Goal: Task Accomplishment & Management: Manage account settings

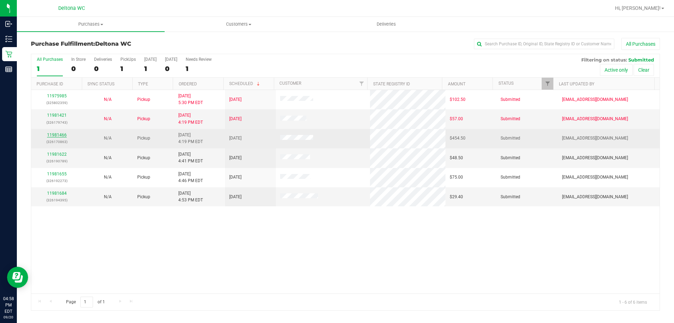
click at [64, 133] on link "11981466" at bounding box center [57, 134] width 20 height 5
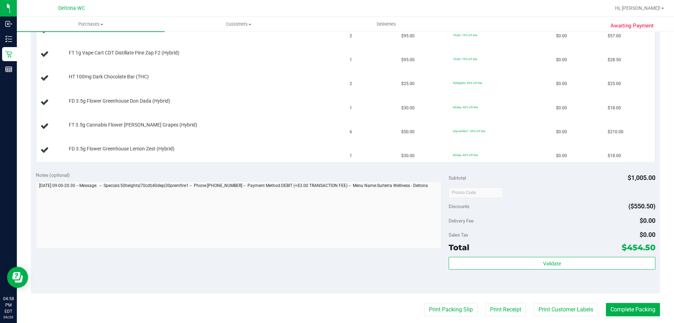
scroll to position [286, 0]
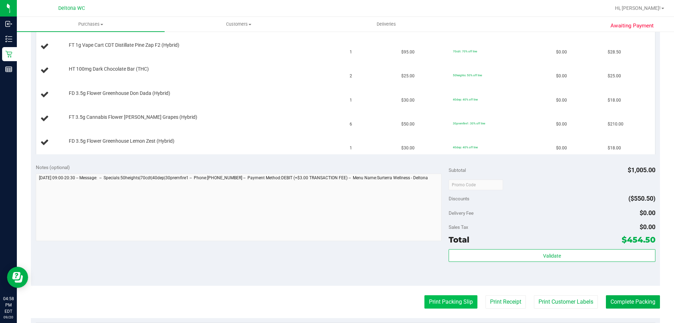
click at [436, 305] on button "Print Packing Slip" at bounding box center [450, 301] width 53 height 13
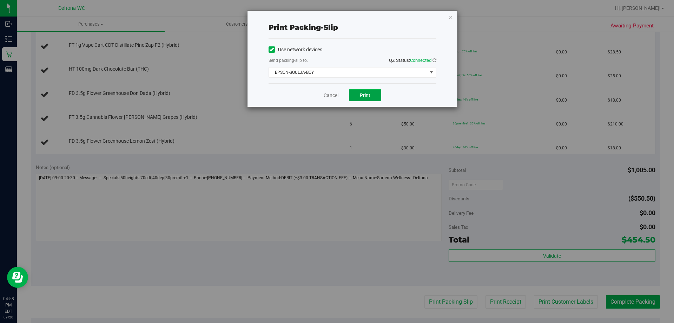
click at [375, 93] on button "Print" at bounding box center [365, 95] width 32 height 12
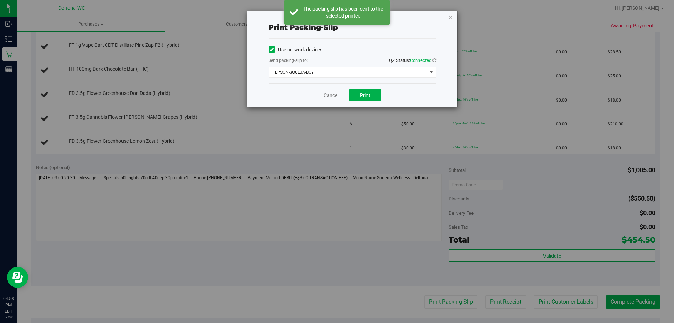
click at [454, 12] on div "Print packing-slip Use network devices Send packing-slip to: QZ Status: Connect…" at bounding box center [353, 59] width 210 height 96
click at [453, 17] on icon "button" at bounding box center [450, 17] width 5 height 8
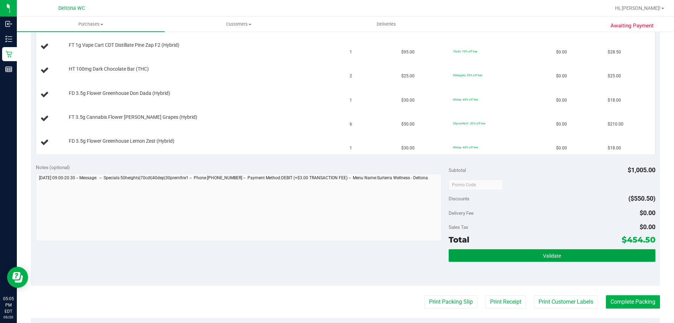
click at [516, 251] on button "Validate" at bounding box center [552, 255] width 206 height 13
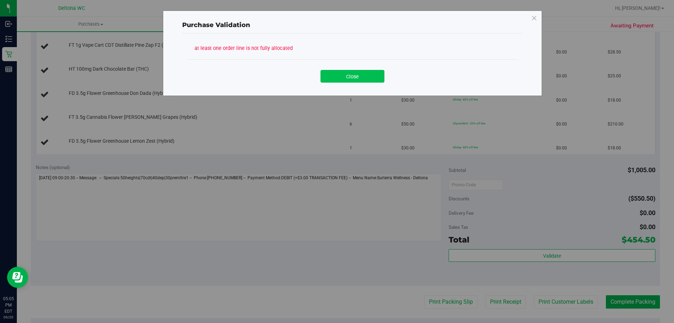
click at [361, 70] on button "Close" at bounding box center [353, 76] width 64 height 13
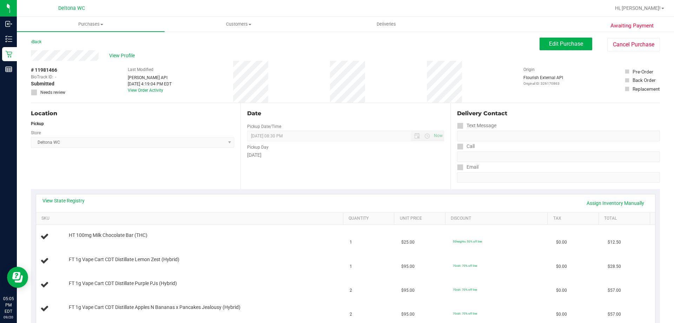
scroll to position [0, 0]
click at [78, 206] on div "View State Registry Assign Inventory Manually" at bounding box center [345, 203] width 606 height 12
click at [80, 201] on link "View State Registry" at bounding box center [63, 200] width 42 height 7
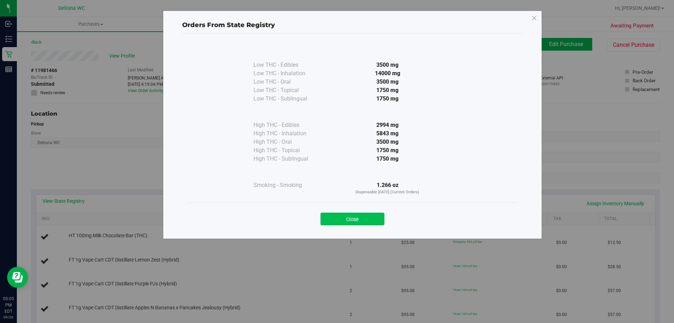
click at [356, 223] on button "Close" at bounding box center [353, 218] width 64 height 13
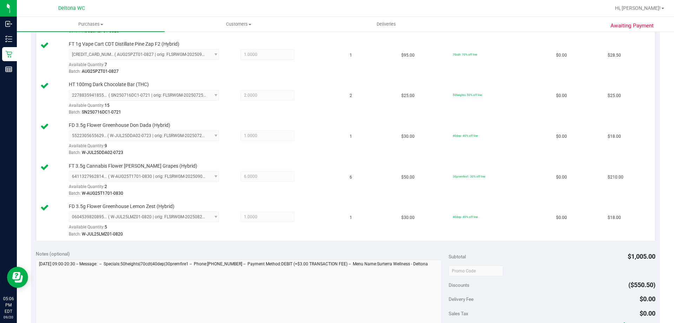
scroll to position [456, 0]
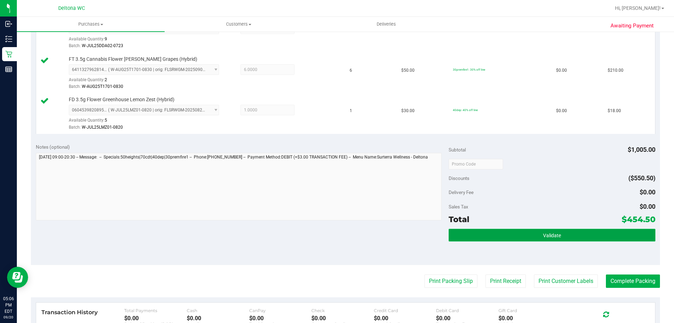
click at [481, 239] on button "Validate" at bounding box center [552, 235] width 206 height 13
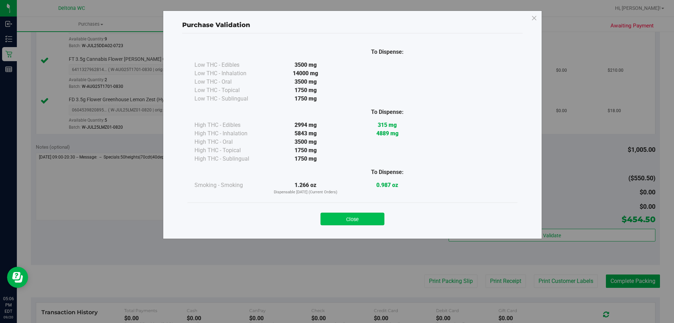
click at [368, 218] on button "Close" at bounding box center [353, 218] width 64 height 13
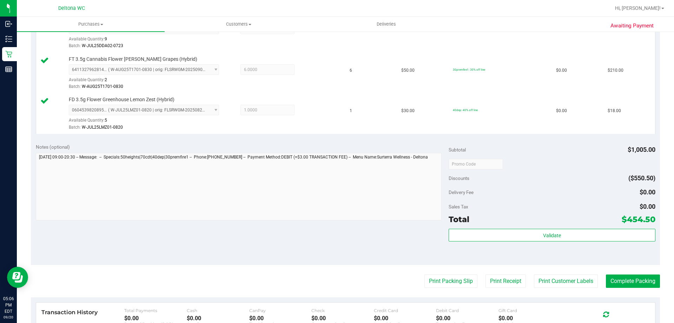
click at [423, 270] on purchase-details "Back Edit Purchase Cancel Purchase View Profile # 11981466 BioTrack ID: - Submi…" at bounding box center [345, 5] width 629 height 847
click at [430, 278] on button "Print Packing Slip" at bounding box center [450, 280] width 53 height 13
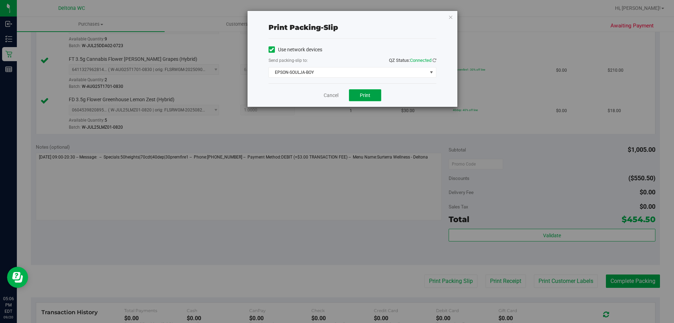
click at [371, 94] on button "Print" at bounding box center [365, 95] width 32 height 12
click at [334, 98] on div "Cancel Print" at bounding box center [353, 95] width 168 height 24
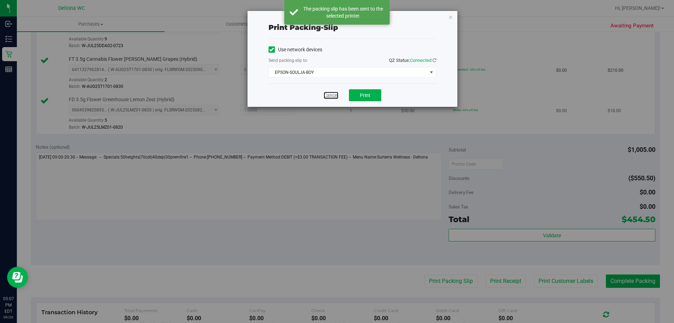
click at [334, 95] on link "Cancel" at bounding box center [331, 95] width 15 height 7
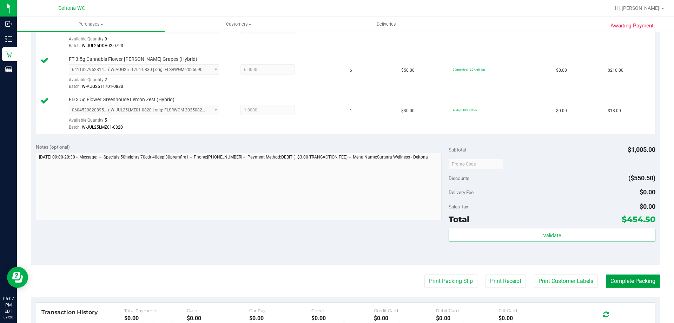
click at [630, 283] on button "Complete Packing" at bounding box center [633, 280] width 54 height 13
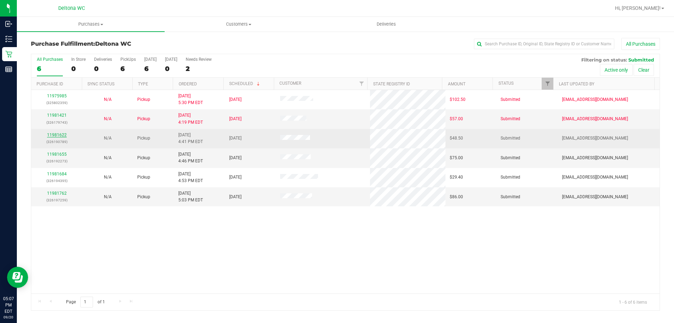
click at [52, 133] on link "11981622" at bounding box center [57, 134] width 20 height 5
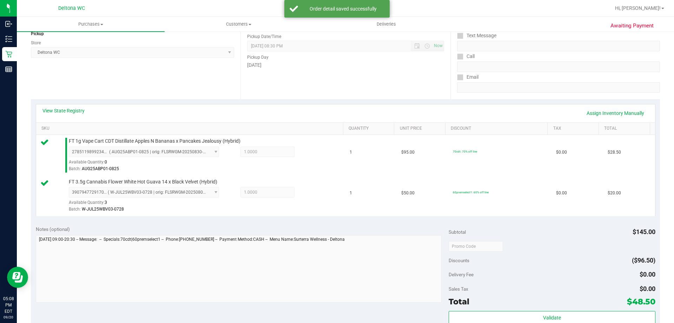
scroll to position [176, 0]
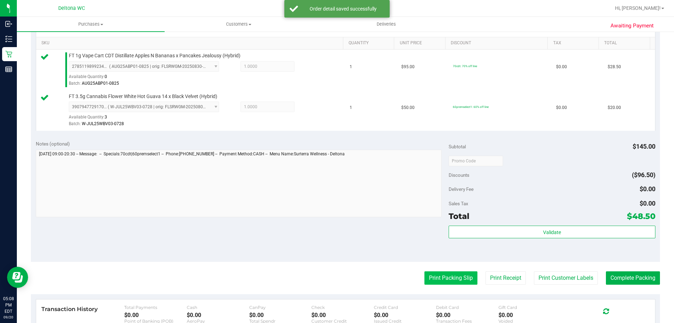
click at [465, 273] on button "Print Packing Slip" at bounding box center [450, 277] width 53 height 13
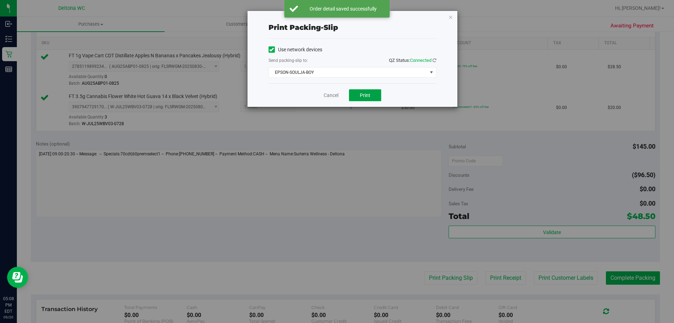
click at [372, 97] on button "Print" at bounding box center [365, 95] width 32 height 12
click at [329, 96] on link "Cancel" at bounding box center [331, 95] width 15 height 7
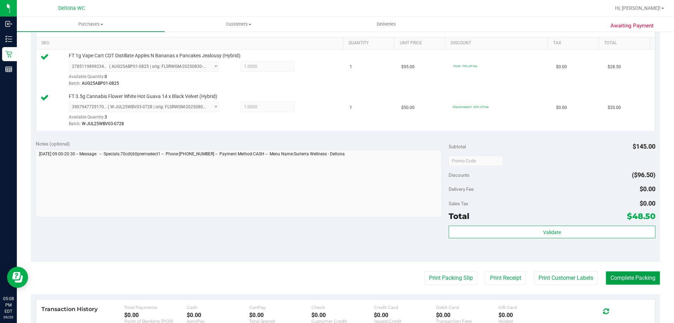
drag, startPoint x: 629, startPoint y: 277, endPoint x: 622, endPoint y: 275, distance: 7.2
click at [629, 277] on button "Complete Packing" at bounding box center [633, 277] width 54 height 13
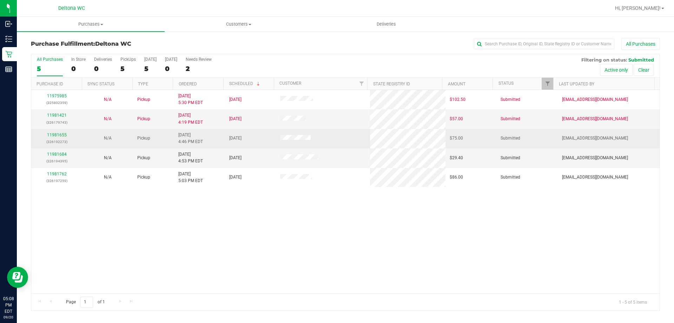
click at [58, 138] on div "11981655 (326192273)" at bounding box center [56, 138] width 42 height 13
click at [58, 134] on link "11981655" at bounding box center [57, 134] width 20 height 5
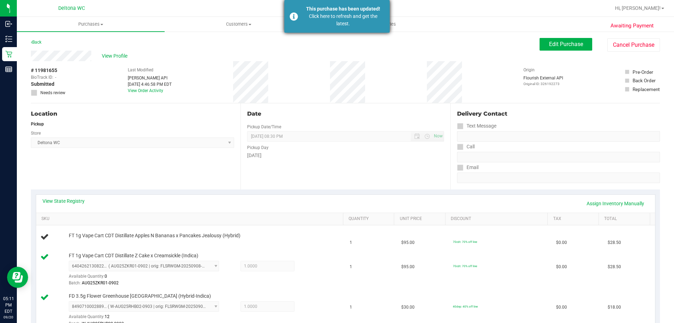
click at [360, 18] on div "Click here to refresh and get the latest." at bounding box center [343, 20] width 83 height 15
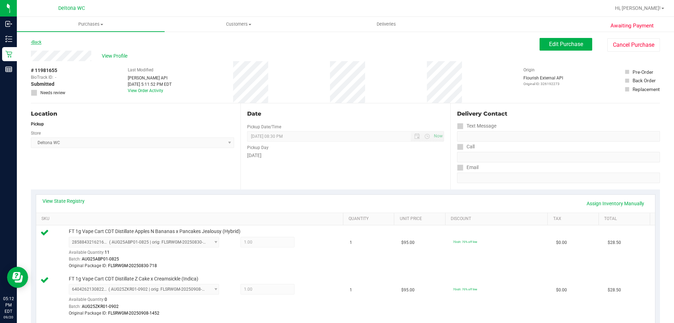
click at [40, 41] on link "Back" at bounding box center [36, 42] width 11 height 5
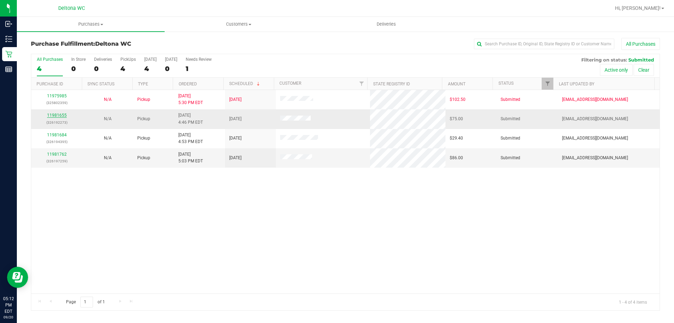
click at [57, 113] on link "11981655" at bounding box center [57, 115] width 20 height 5
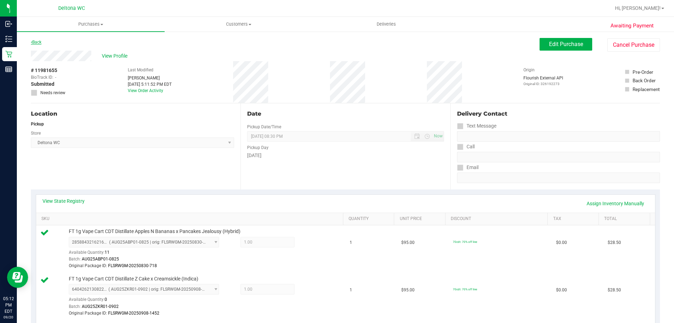
click at [40, 41] on link "Back" at bounding box center [36, 42] width 11 height 5
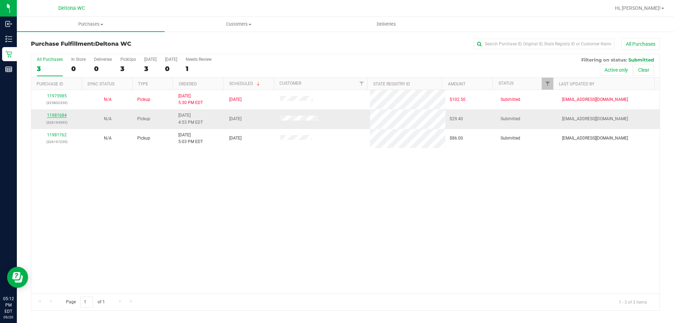
click at [64, 116] on link "11981684" at bounding box center [57, 115] width 20 height 5
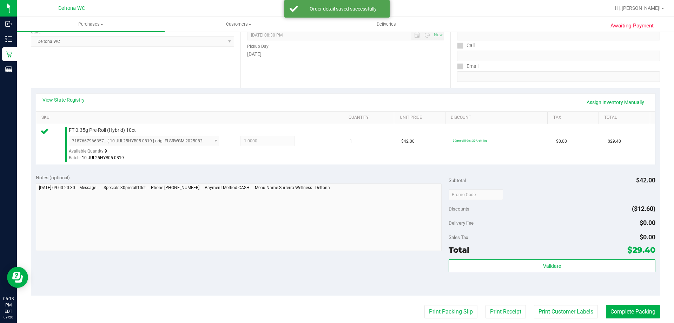
scroll to position [105, 0]
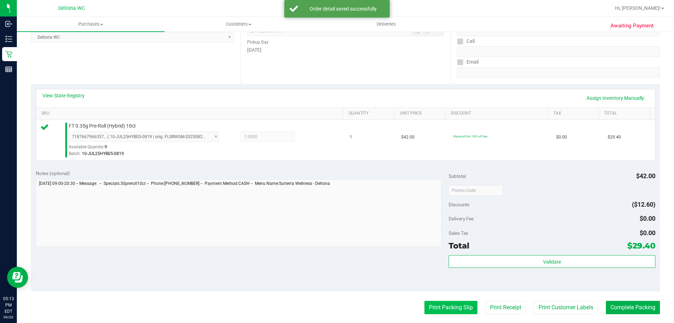
click at [446, 312] on button "Print Packing Slip" at bounding box center [450, 307] width 53 height 13
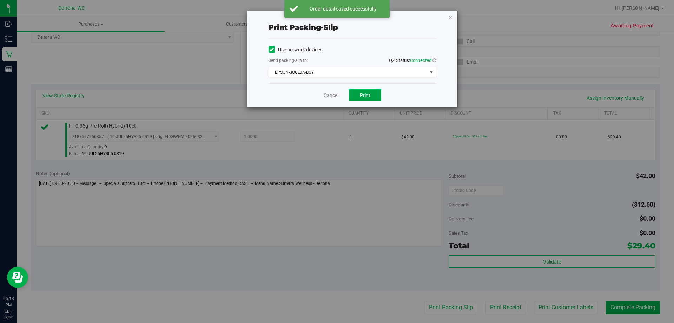
click at [368, 91] on button "Print" at bounding box center [365, 95] width 32 height 12
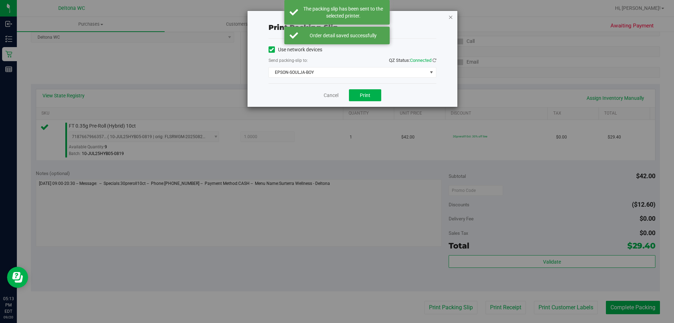
click at [452, 14] on icon "button" at bounding box center [450, 17] width 5 height 8
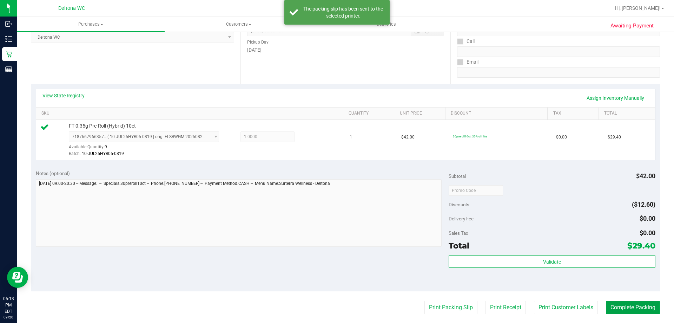
click at [631, 304] on button "Complete Packing" at bounding box center [633, 307] width 54 height 13
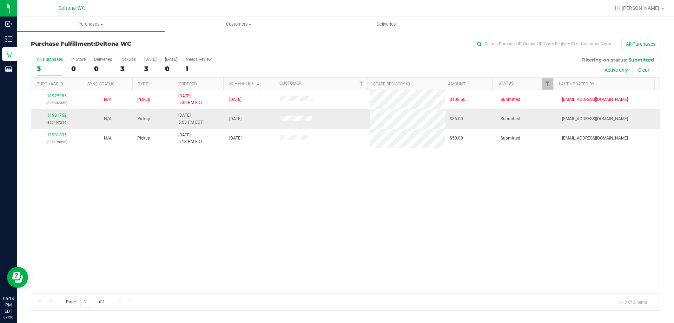
click at [64, 118] on div "11981762 (326197259)" at bounding box center [56, 118] width 42 height 13
click at [64, 113] on link "11981762" at bounding box center [57, 115] width 20 height 5
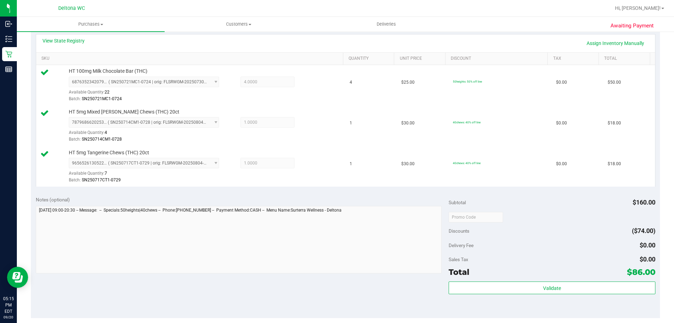
scroll to position [211, 0]
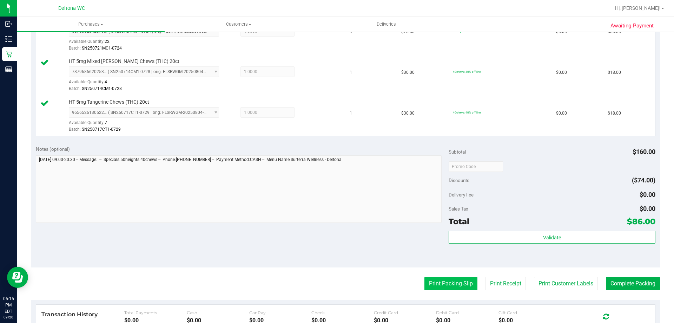
click at [443, 283] on button "Print Packing Slip" at bounding box center [450, 283] width 53 height 13
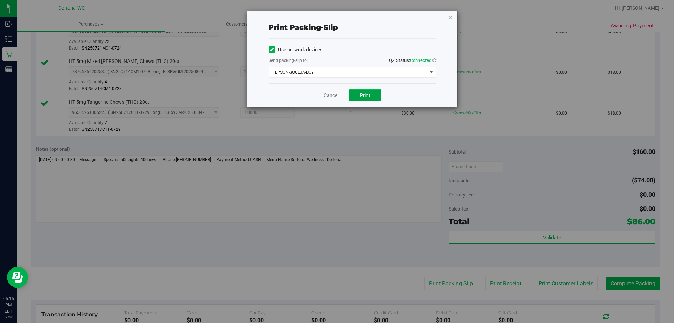
click at [369, 94] on span "Print" at bounding box center [365, 95] width 11 height 6
click at [74, 198] on div "Print packing-slip Use network devices Send packing-slip to: QZ Status: Connect…" at bounding box center [339, 161] width 679 height 323
click at [362, 97] on span "Print" at bounding box center [365, 95] width 11 height 6
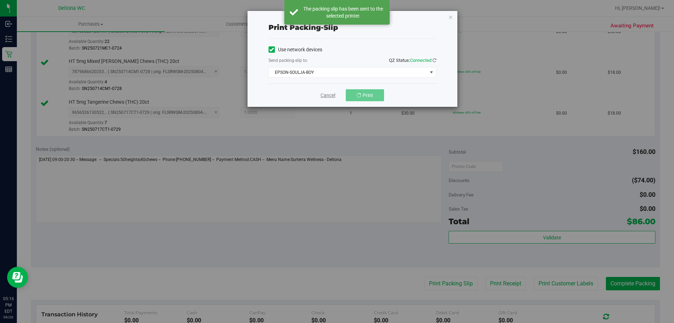
click at [325, 94] on link "Cancel" at bounding box center [328, 95] width 15 height 7
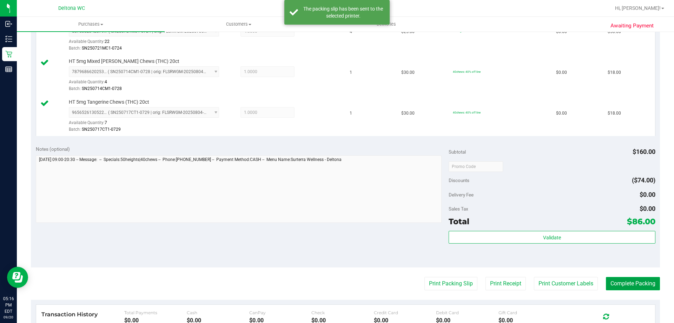
click at [644, 282] on button "Complete Packing" at bounding box center [633, 283] width 54 height 13
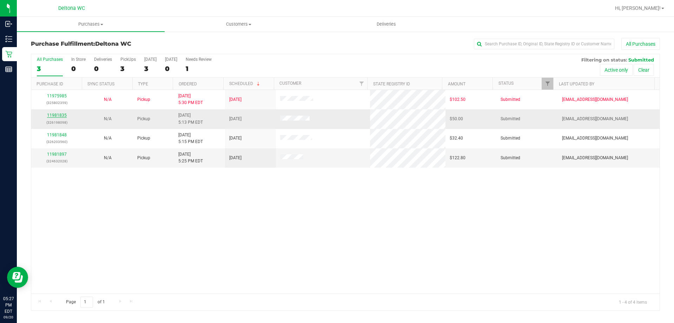
click at [51, 114] on link "11981835" at bounding box center [57, 115] width 20 height 5
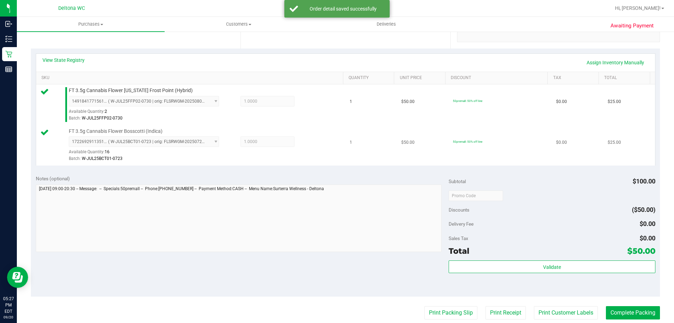
scroll to position [176, 0]
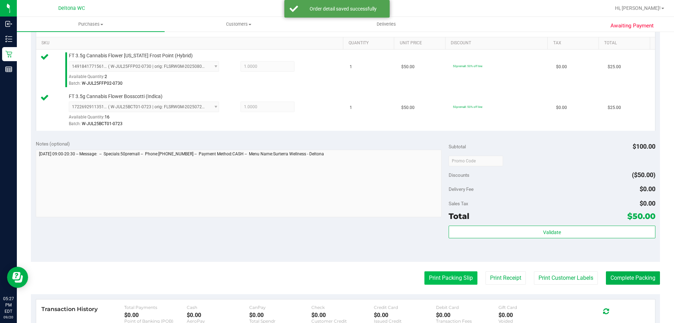
drag, startPoint x: 437, startPoint y: 269, endPoint x: 448, endPoint y: 283, distance: 17.5
click at [440, 273] on purchase-details "Back Edit Purchase Cancel Purchase View Profile # 11981835 BioTrack ID: - Submi…" at bounding box center [345, 143] width 629 height 563
click at [448, 283] on button "Print Packing Slip" at bounding box center [450, 277] width 53 height 13
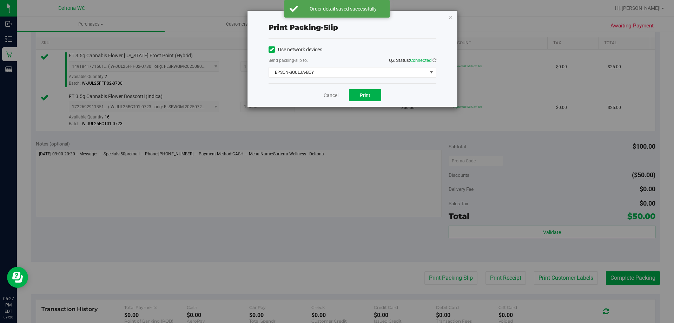
click at [367, 103] on div "Cancel Print" at bounding box center [353, 95] width 168 height 24
click at [372, 99] on button "Print" at bounding box center [365, 95] width 32 height 12
click at [452, 17] on icon "button" at bounding box center [450, 17] width 5 height 8
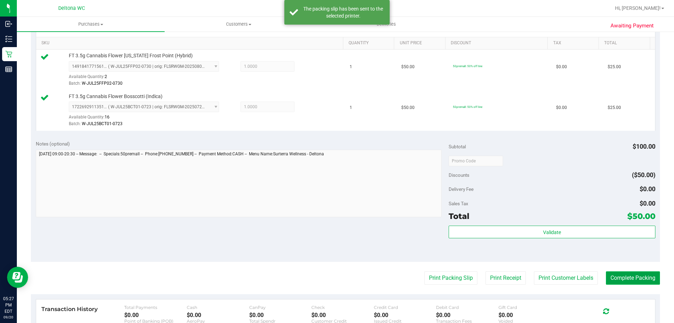
click at [627, 277] on button "Complete Packing" at bounding box center [633, 277] width 54 height 13
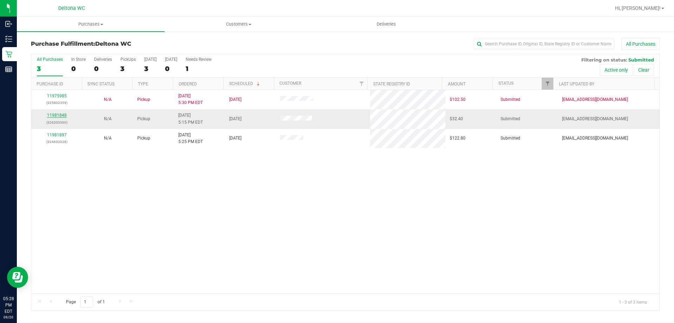
click at [62, 116] on link "11981848" at bounding box center [57, 115] width 20 height 5
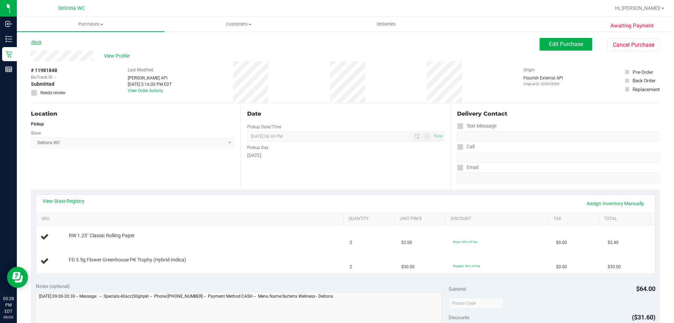
click at [38, 44] on link "Back" at bounding box center [36, 42] width 11 height 5
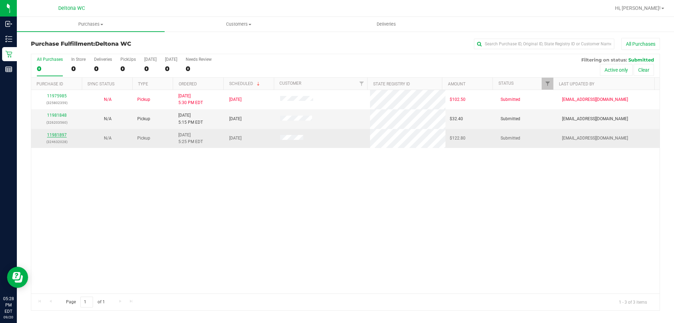
click at [65, 134] on link "11981897" at bounding box center [57, 134] width 20 height 5
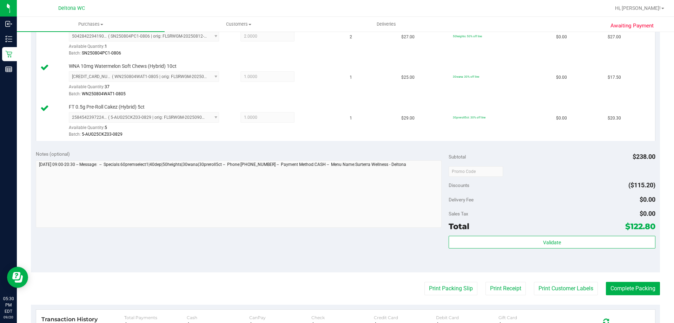
scroll to position [386, 0]
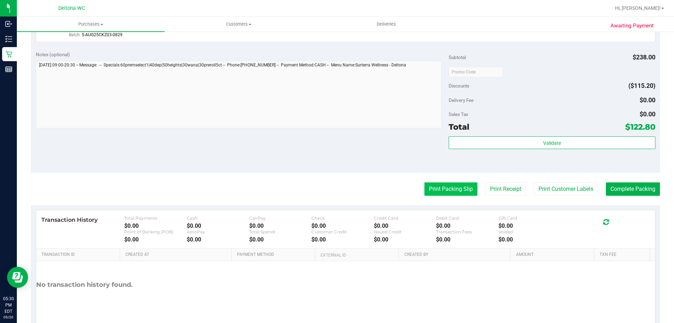
click at [445, 186] on button "Print Packing Slip" at bounding box center [450, 188] width 53 height 13
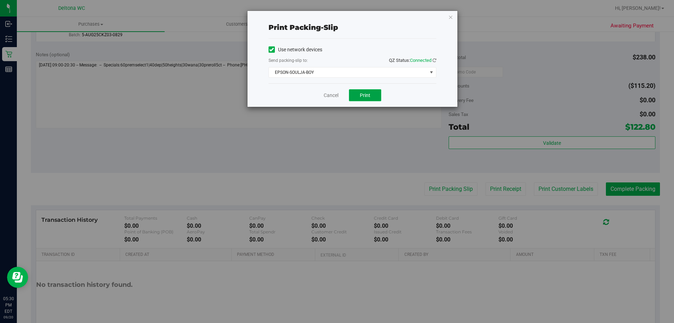
click at [375, 91] on button "Print" at bounding box center [365, 95] width 32 height 12
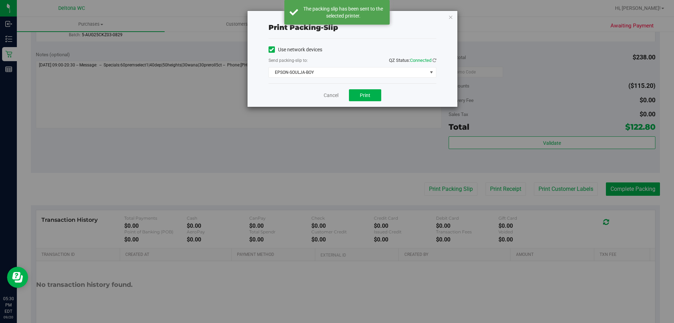
click at [452, 18] on icon "button" at bounding box center [450, 17] width 5 height 8
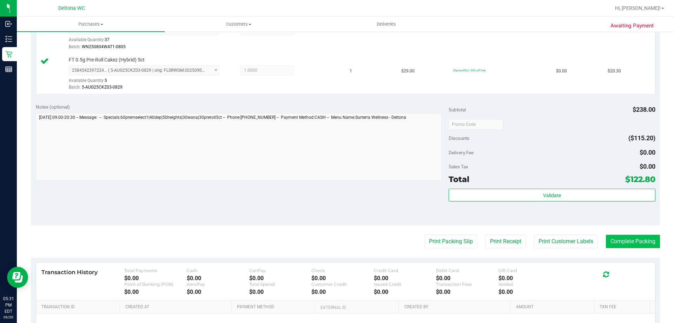
scroll to position [281, 0]
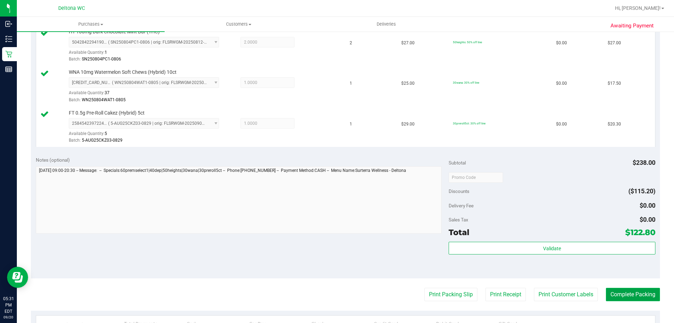
click at [641, 301] on button "Complete Packing" at bounding box center [633, 294] width 54 height 13
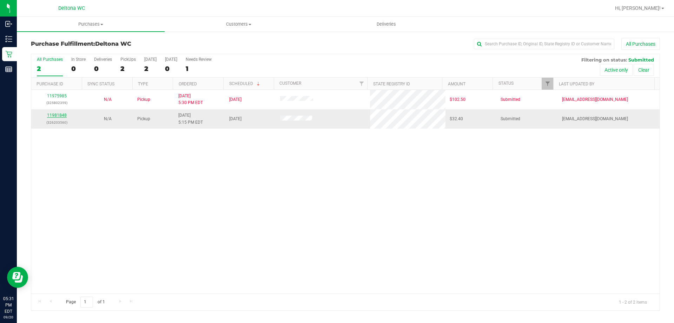
click at [62, 116] on link "11981848" at bounding box center [57, 115] width 20 height 5
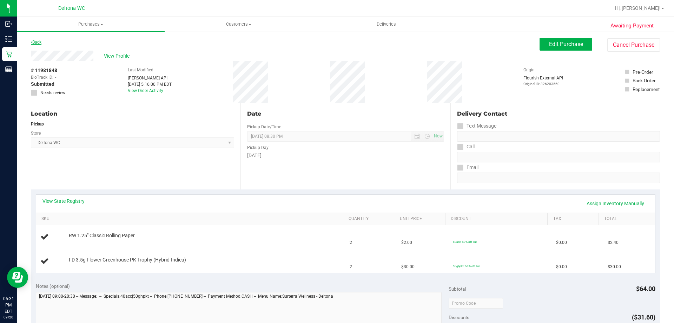
click at [38, 40] on link "Back" at bounding box center [36, 42] width 11 height 5
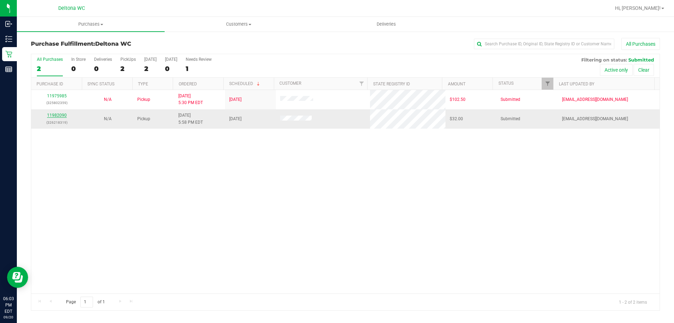
click at [61, 117] on link "11982090" at bounding box center [57, 115] width 20 height 5
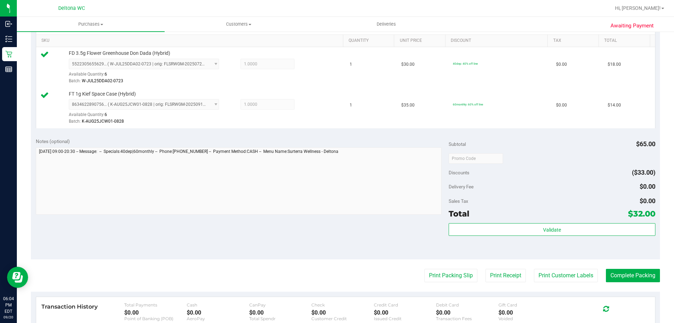
scroll to position [246, 0]
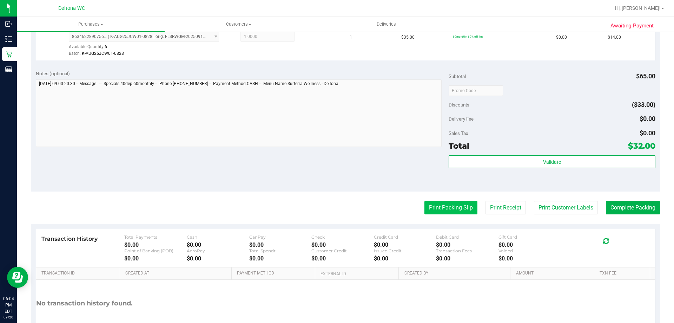
click at [446, 210] on button "Print Packing Slip" at bounding box center [450, 207] width 53 height 13
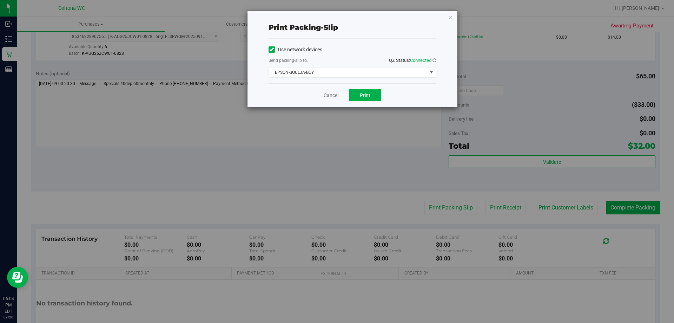
click at [359, 88] on div "Cancel Print" at bounding box center [353, 95] width 168 height 24
click at [359, 92] on button "Print" at bounding box center [365, 95] width 32 height 12
click at [451, 18] on icon "button" at bounding box center [450, 17] width 5 height 8
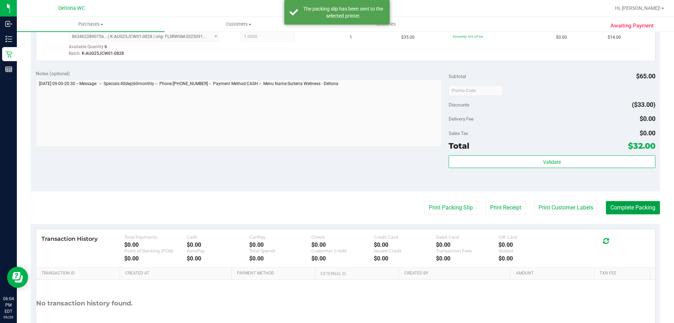
click at [624, 210] on button "Complete Packing" at bounding box center [633, 207] width 54 height 13
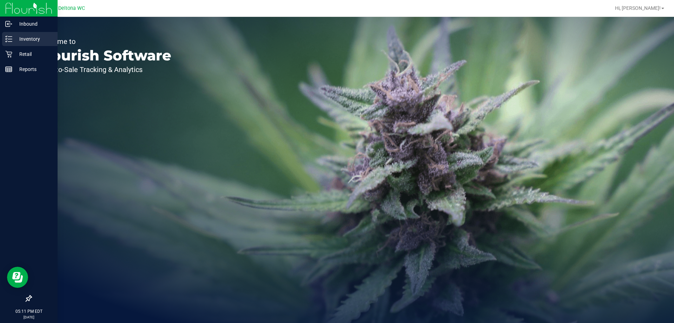
click at [7, 36] on icon at bounding box center [6, 36] width 1 height 1
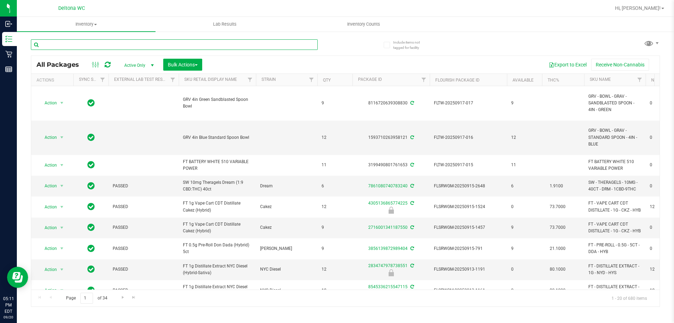
click at [134, 42] on input "text" at bounding box center [174, 44] width 287 height 11
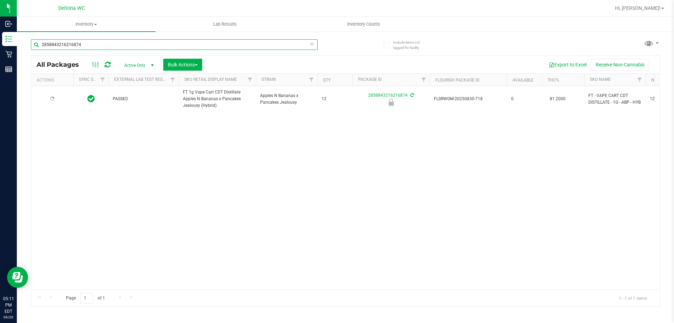
type input "2858843216216874"
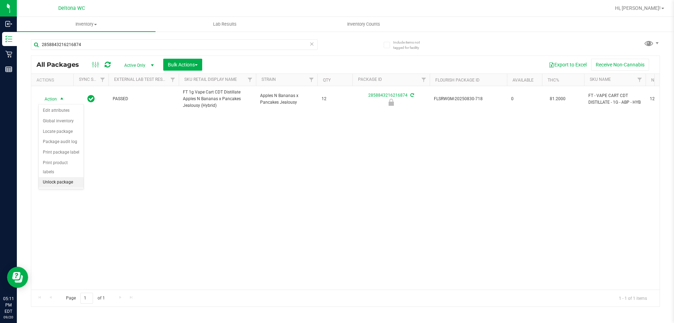
click at [52, 177] on li "Unlock package" at bounding box center [61, 182] width 45 height 11
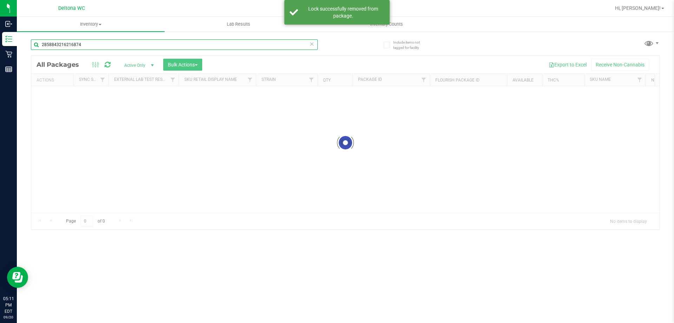
click at [169, 43] on input "2858843216216874" at bounding box center [174, 44] width 287 height 11
click at [169, 42] on input "2858843216216874" at bounding box center [174, 44] width 287 height 11
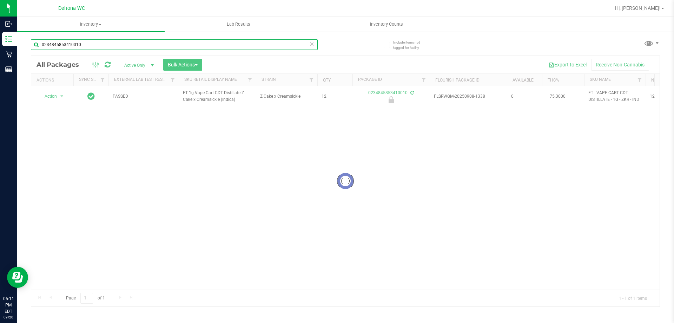
type input "0234845853410010"
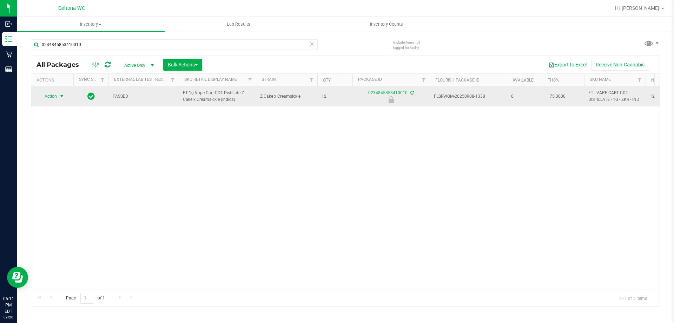
click at [64, 96] on span "select" at bounding box center [62, 96] width 6 height 6
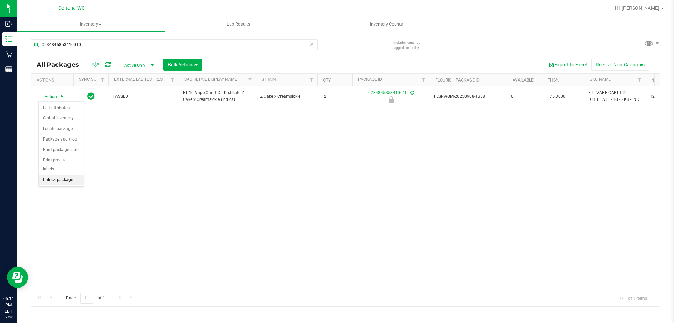
click at [57, 174] on li "Unlock package" at bounding box center [61, 179] width 45 height 11
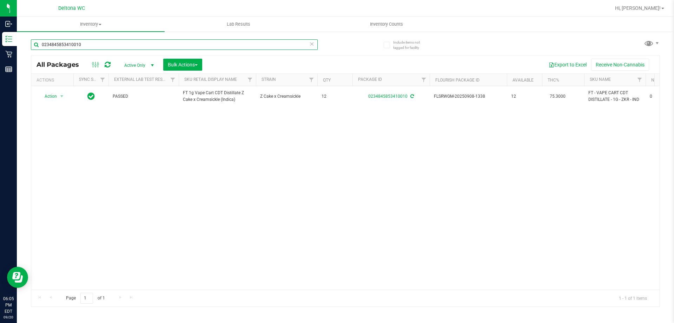
click at [147, 47] on input "0234845853410010" at bounding box center [174, 44] width 287 height 11
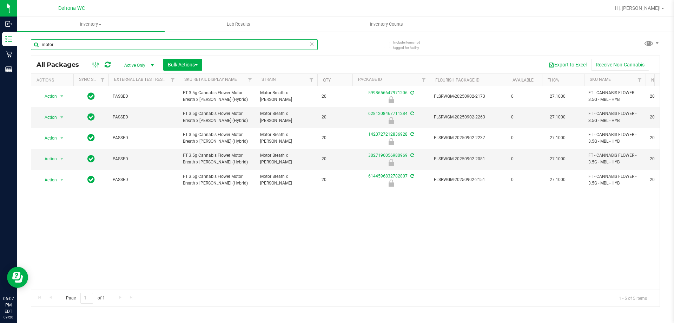
type input "motor"
